Goal: Transaction & Acquisition: Purchase product/service

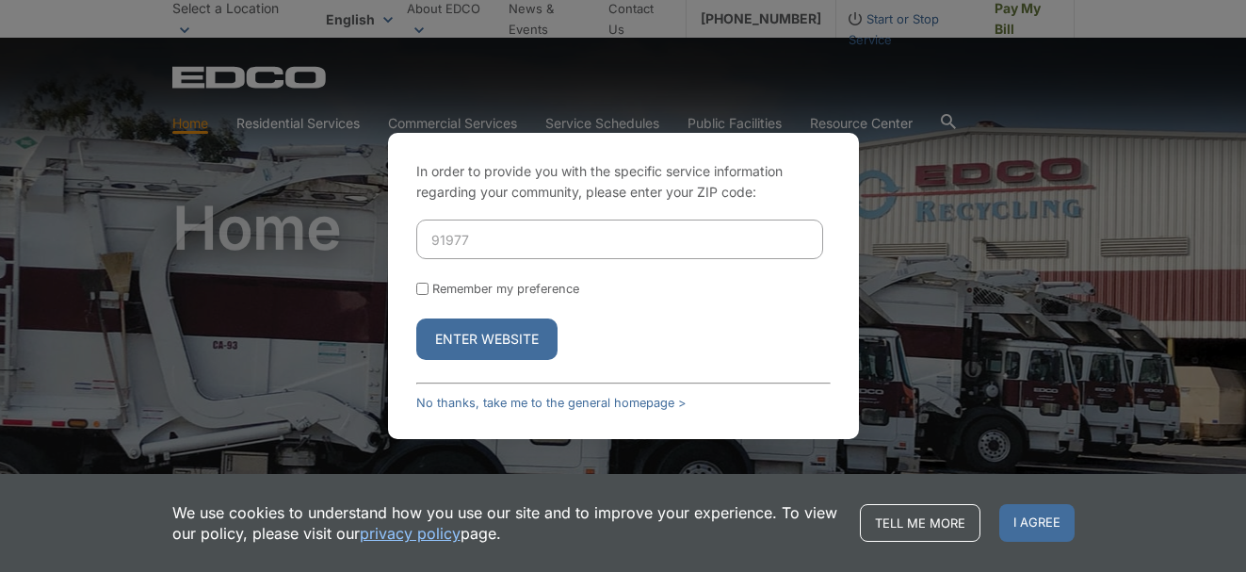
type input "91977"
click at [495, 338] on button "Enter Website" at bounding box center [486, 338] width 141 height 41
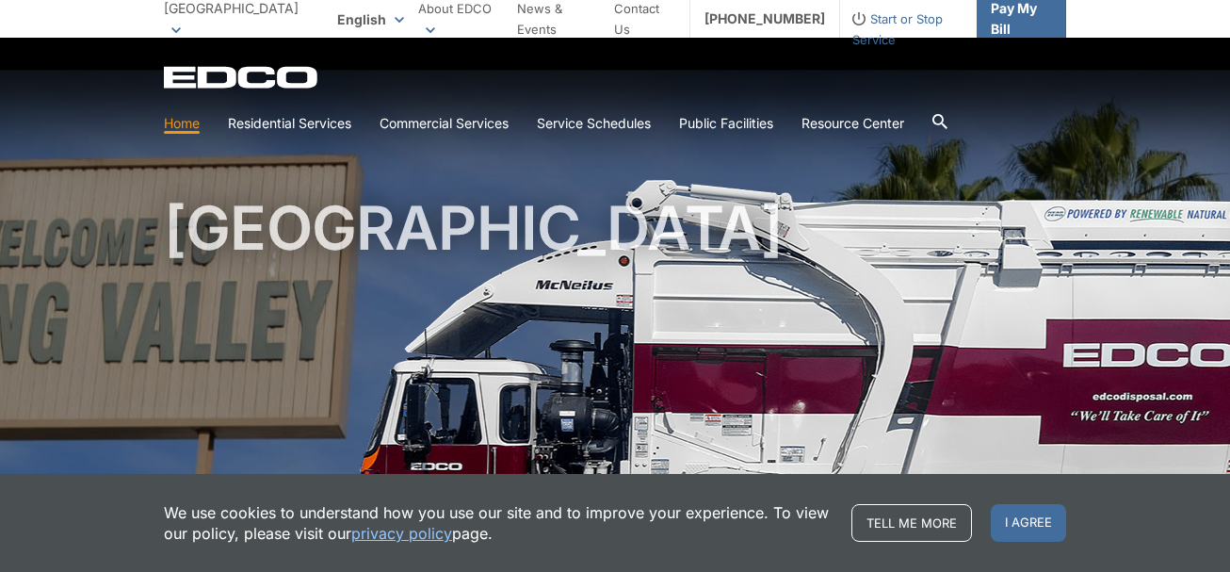
click at [1029, 19] on span "Pay My Bill" at bounding box center [1021, 18] width 60 height 41
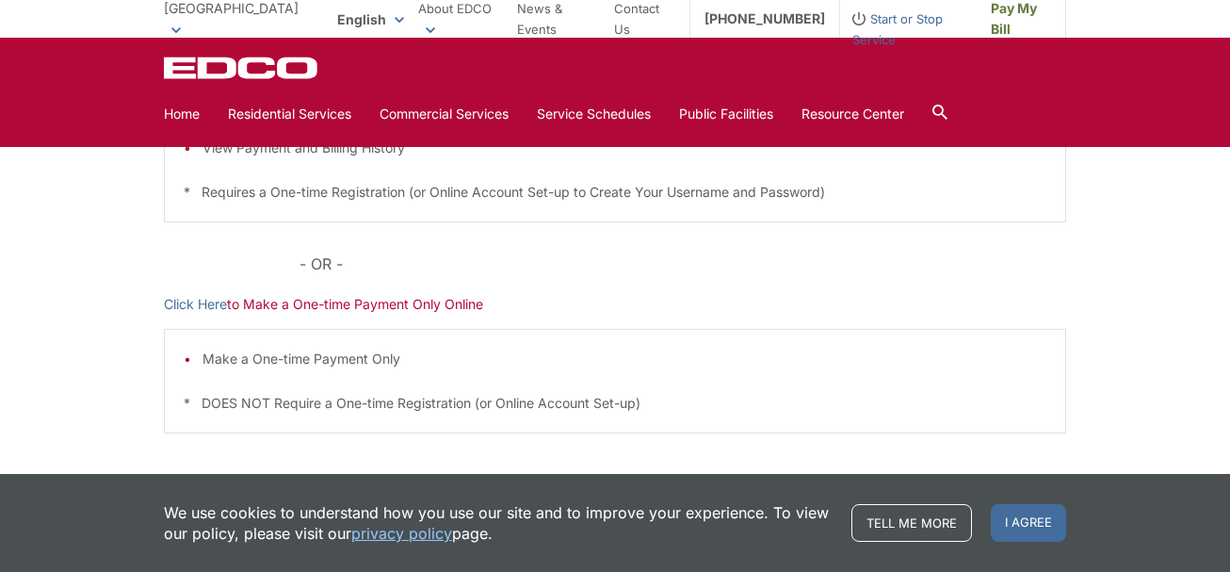
scroll to position [565, 0]
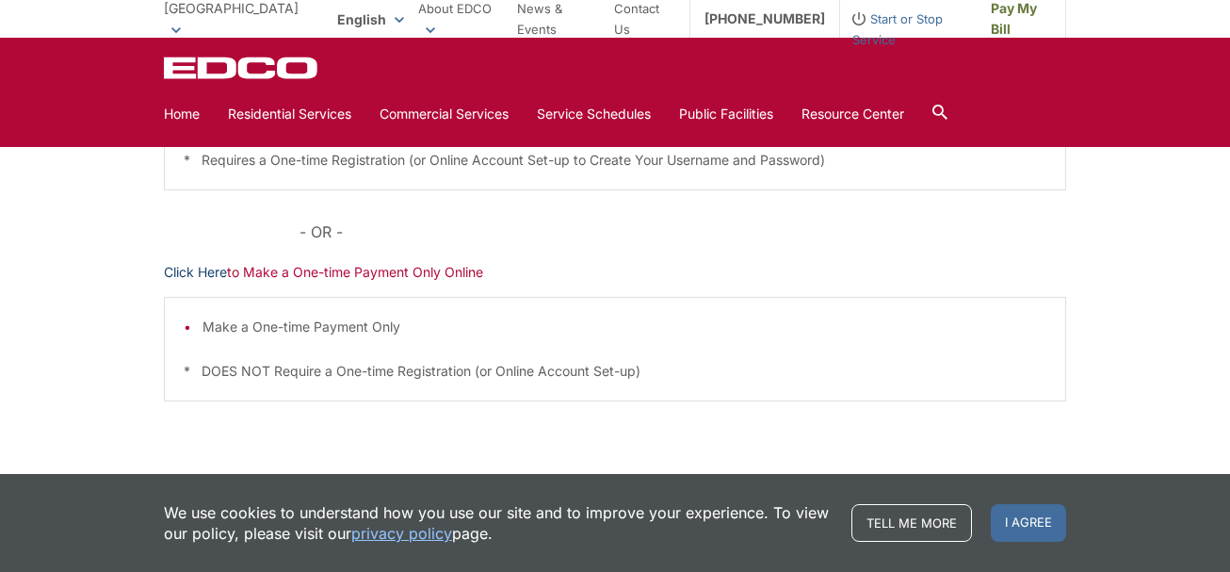
click at [197, 269] on link "Click Here" at bounding box center [195, 272] width 63 height 21
click at [729, 280] on p "Click Here to Make a One-time Payment Only Online" at bounding box center [615, 272] width 902 height 21
